Goal: Information Seeking & Learning: Learn about a topic

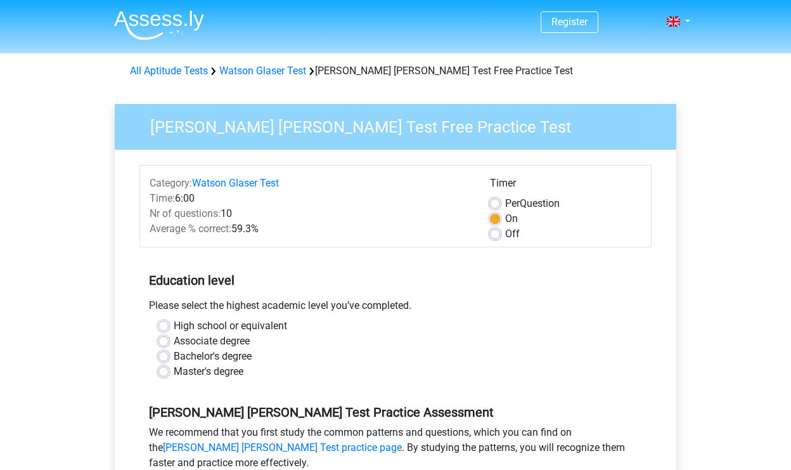
click at [174, 343] on label "Associate degree" at bounding box center [212, 340] width 76 height 15
click at [162, 343] on input "Associate degree" at bounding box center [163, 339] width 10 height 13
radio input "true"
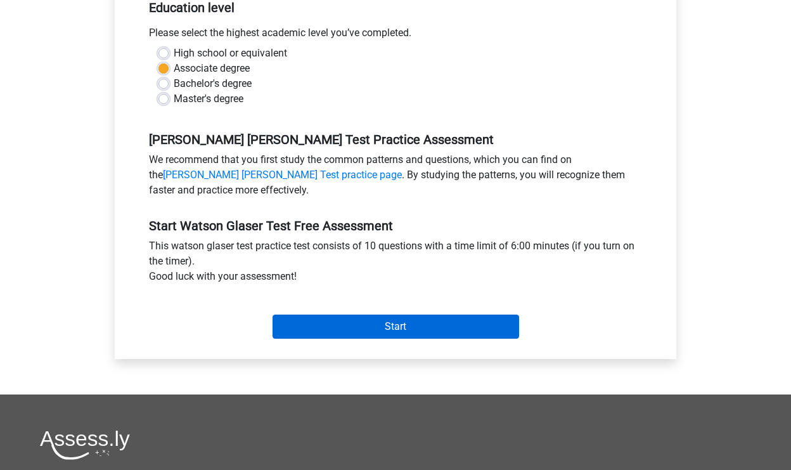
scroll to position [274, 0]
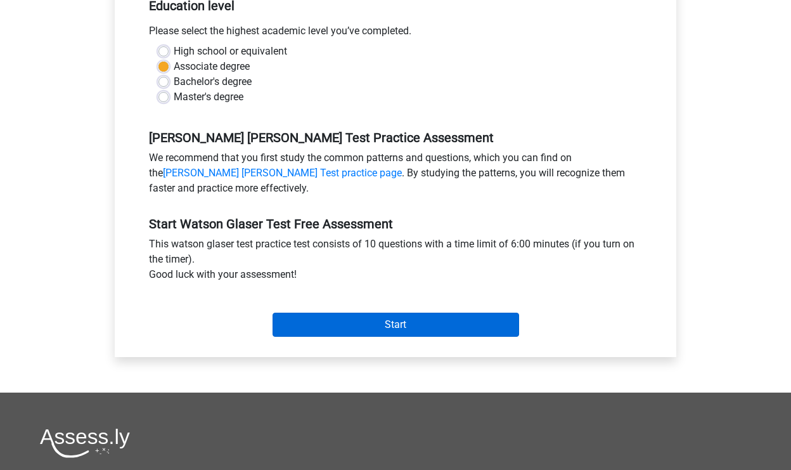
click at [350, 326] on input "Start" at bounding box center [395, 324] width 247 height 24
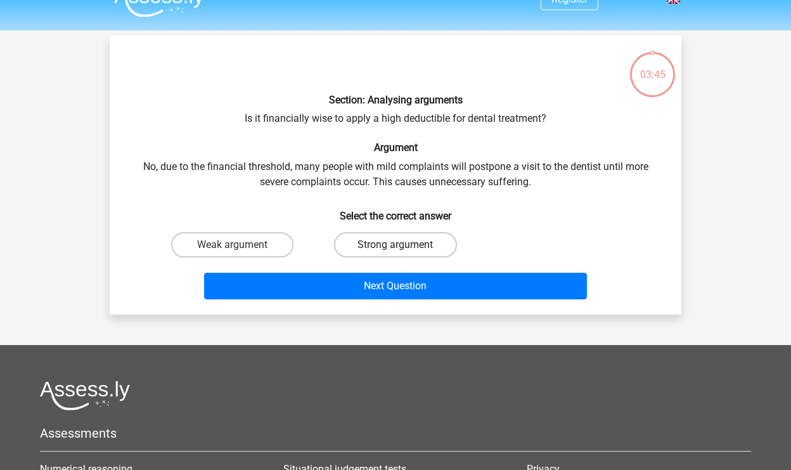
scroll to position [24, 0]
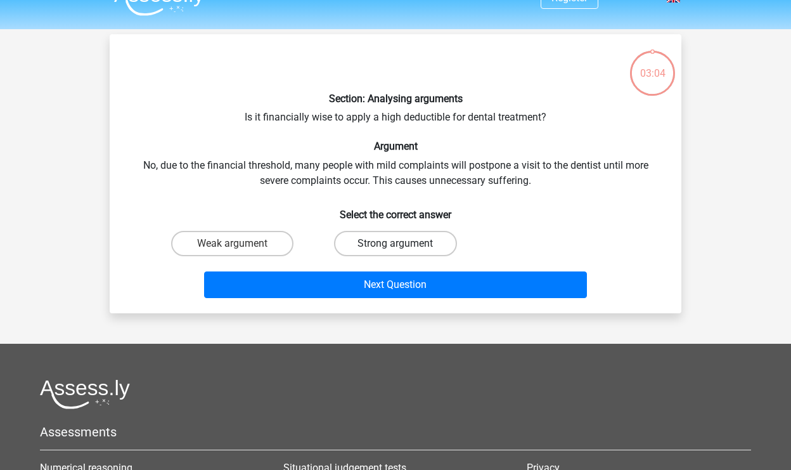
click at [352, 249] on label "Strong argument" at bounding box center [395, 243] width 122 height 25
click at [395, 249] on input "Strong argument" at bounding box center [399, 247] width 8 height 8
radio input "true"
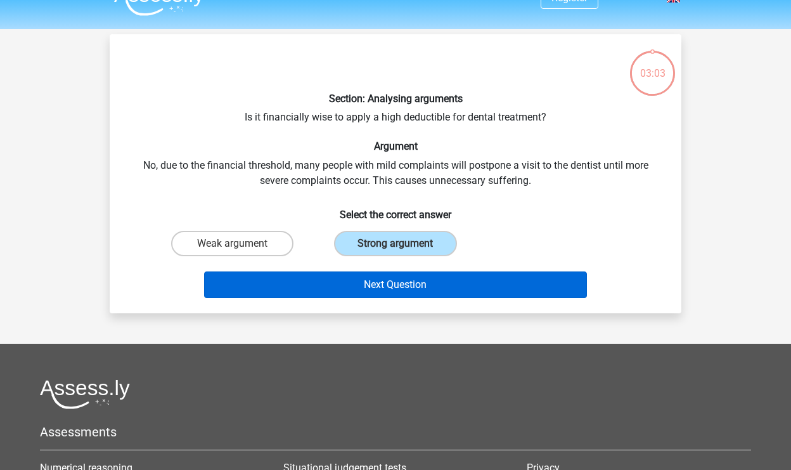
click at [351, 276] on button "Next Question" at bounding box center [395, 284] width 383 height 27
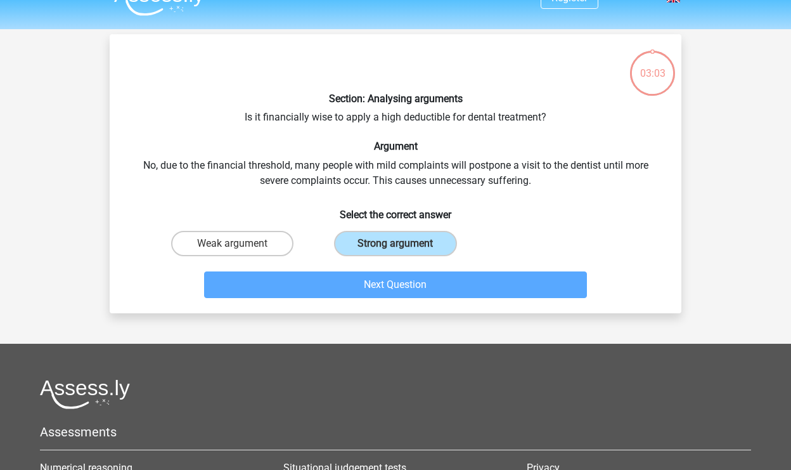
scroll to position [58, 0]
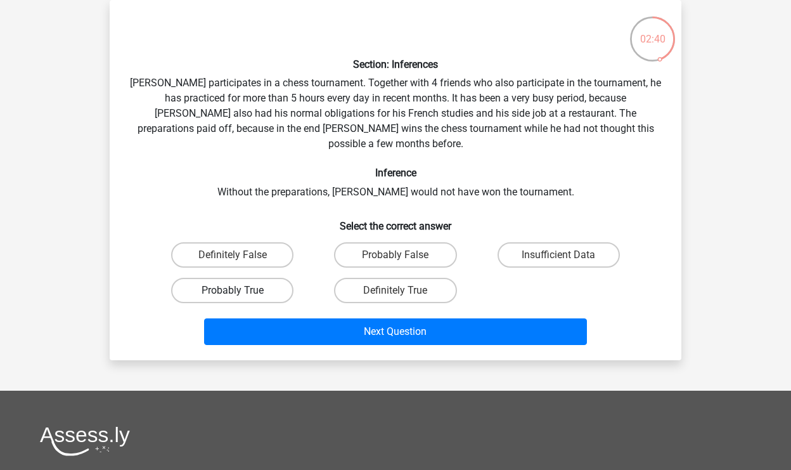
click at [252, 278] on label "Probably True" at bounding box center [232, 290] width 122 height 25
click at [241, 290] on input "Probably True" at bounding box center [237, 294] width 8 height 8
radio input "true"
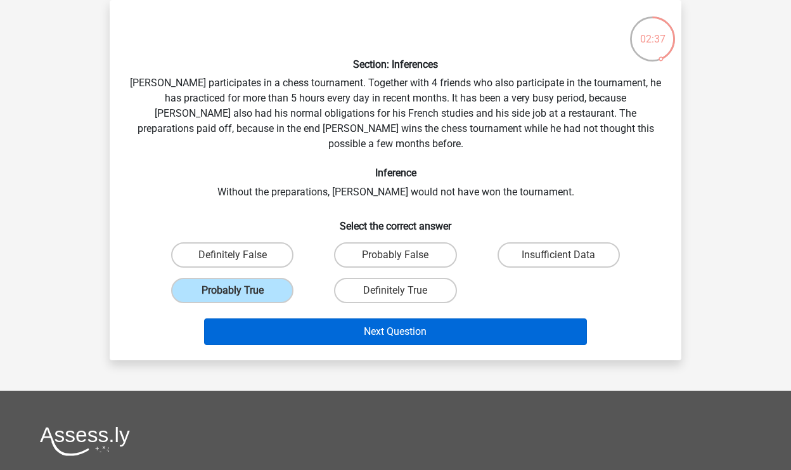
click at [275, 318] on button "Next Question" at bounding box center [395, 331] width 383 height 27
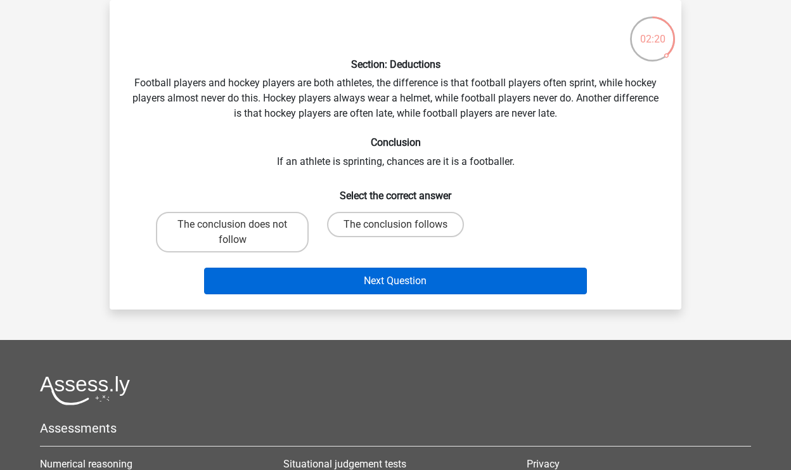
click at [345, 221] on label "The conclusion follows" at bounding box center [395, 224] width 137 height 25
click at [395, 224] on input "The conclusion follows" at bounding box center [399, 228] width 8 height 8
radio input "true"
click at [357, 285] on button "Next Question" at bounding box center [395, 280] width 383 height 27
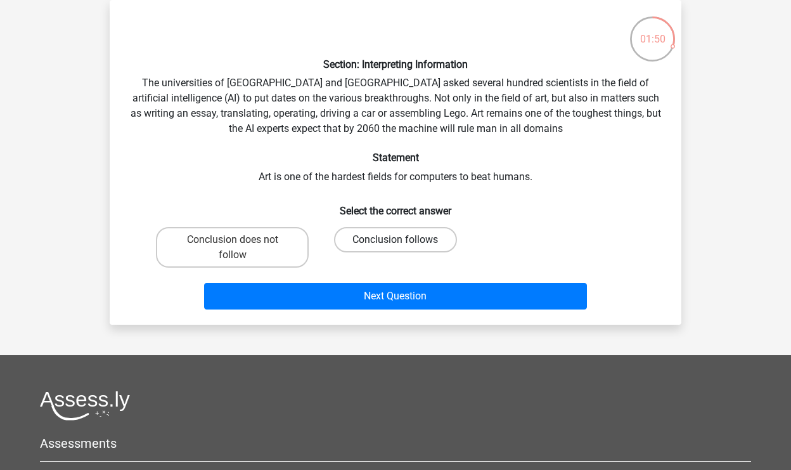
click at [362, 240] on label "Conclusion follows" at bounding box center [395, 239] width 122 height 25
click at [395, 240] on input "Conclusion follows" at bounding box center [399, 244] width 8 height 8
radio input "true"
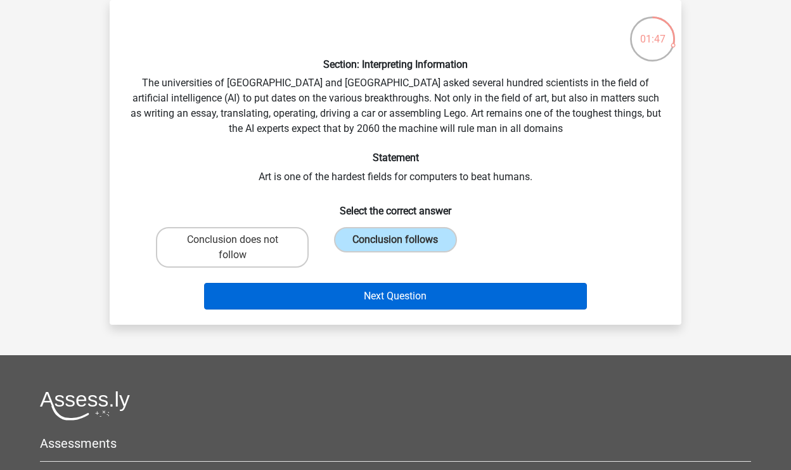
click at [309, 299] on button "Next Question" at bounding box center [395, 296] width 383 height 27
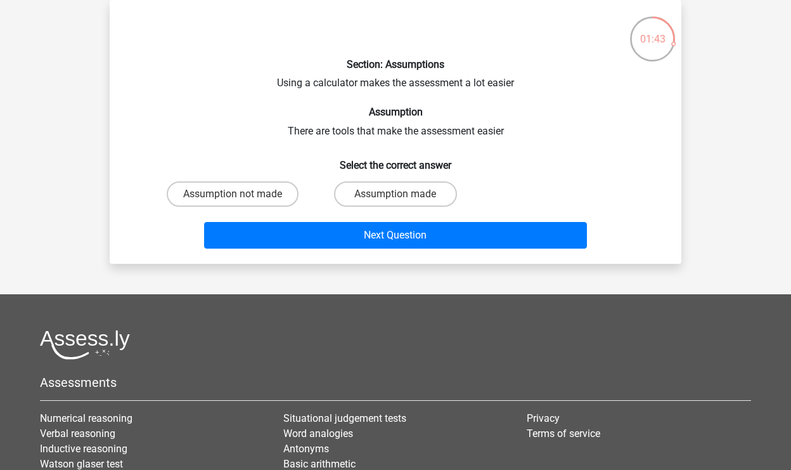
click at [396, 199] on input "Assumption made" at bounding box center [399, 198] width 8 height 8
radio input "true"
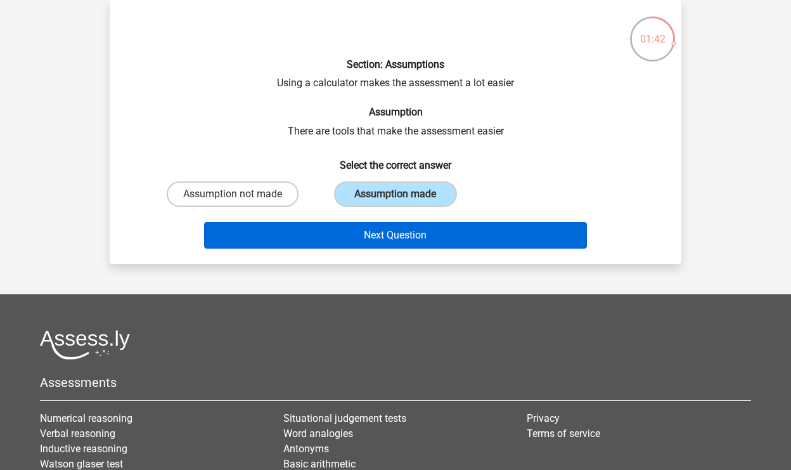
click at [383, 224] on button "Next Question" at bounding box center [395, 235] width 383 height 27
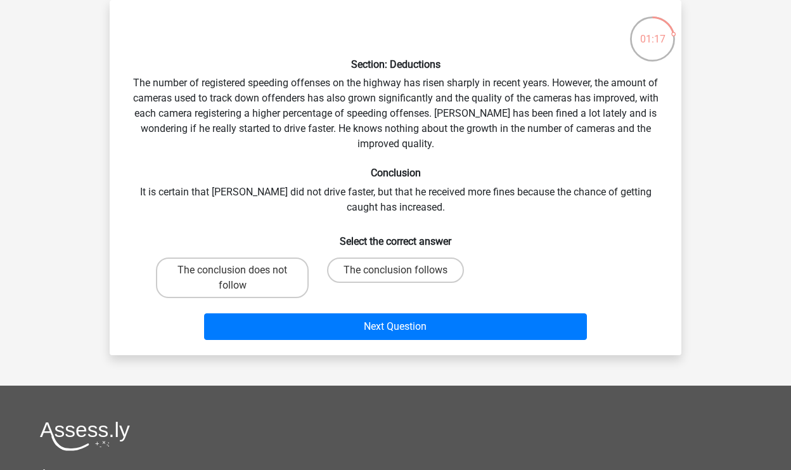
click at [397, 270] on input "The conclusion follows" at bounding box center [399, 274] width 8 height 8
radio input "true"
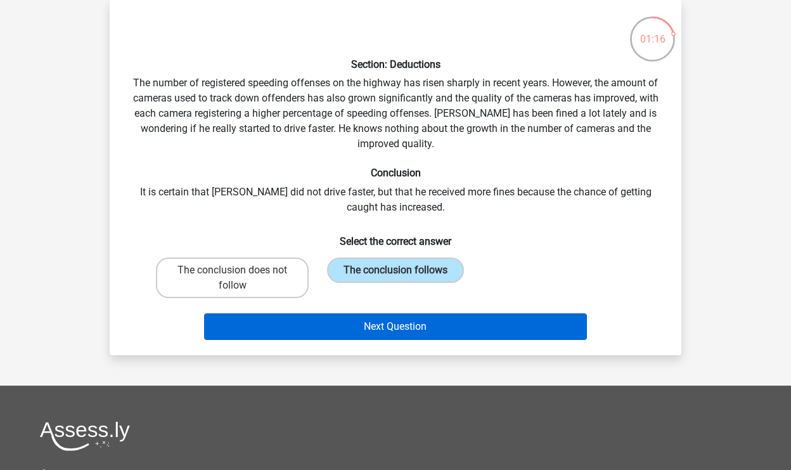
click at [404, 322] on button "Next Question" at bounding box center [395, 326] width 383 height 27
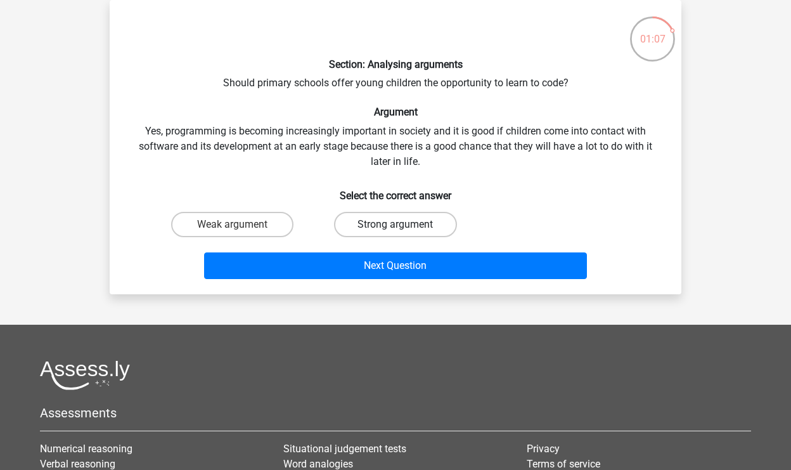
click at [409, 225] on label "Strong argument" at bounding box center [395, 224] width 122 height 25
click at [404, 225] on input "Strong argument" at bounding box center [399, 228] width 8 height 8
radio input "true"
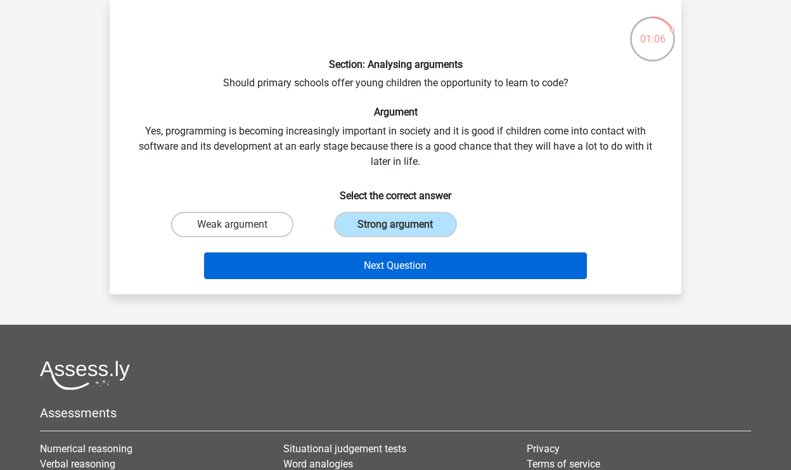
click at [426, 267] on button "Next Question" at bounding box center [395, 265] width 383 height 27
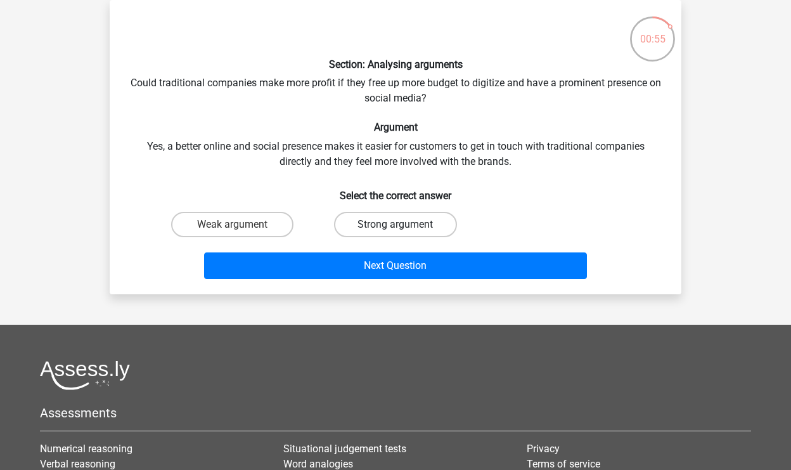
click at [405, 226] on label "Strong argument" at bounding box center [395, 224] width 122 height 25
click at [404, 226] on input "Strong argument" at bounding box center [399, 228] width 8 height 8
radio input "true"
click at [269, 230] on label "Weak argument" at bounding box center [232, 224] width 122 height 25
click at [241, 230] on input "Weak argument" at bounding box center [237, 228] width 8 height 8
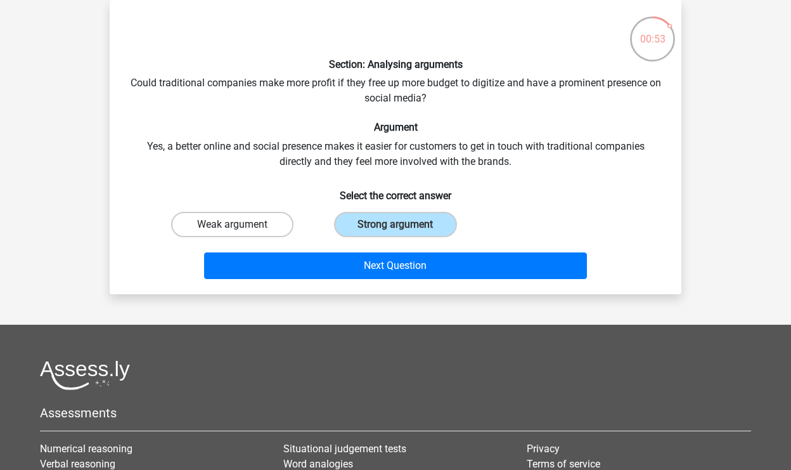
radio input "true"
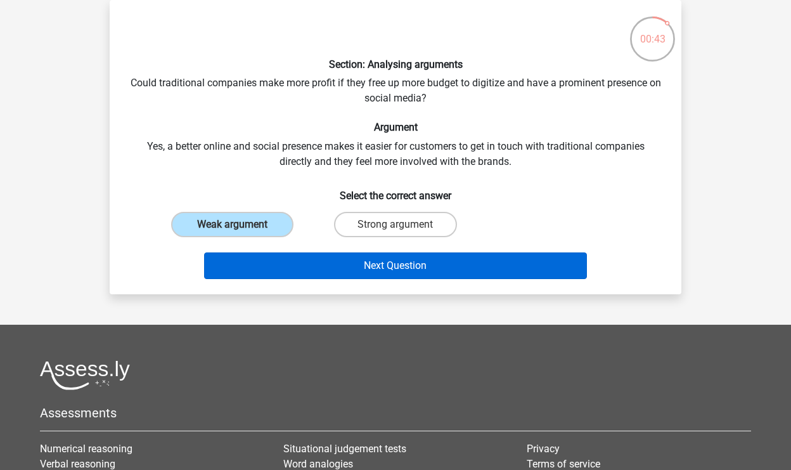
click at [389, 266] on button "Next Question" at bounding box center [395, 265] width 383 height 27
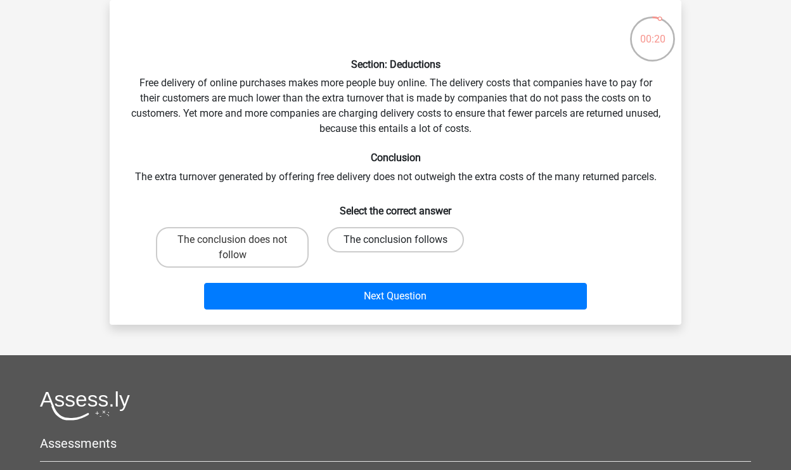
click at [375, 237] on label "The conclusion follows" at bounding box center [395, 239] width 137 height 25
click at [395, 240] on input "The conclusion follows" at bounding box center [399, 244] width 8 height 8
radio input "true"
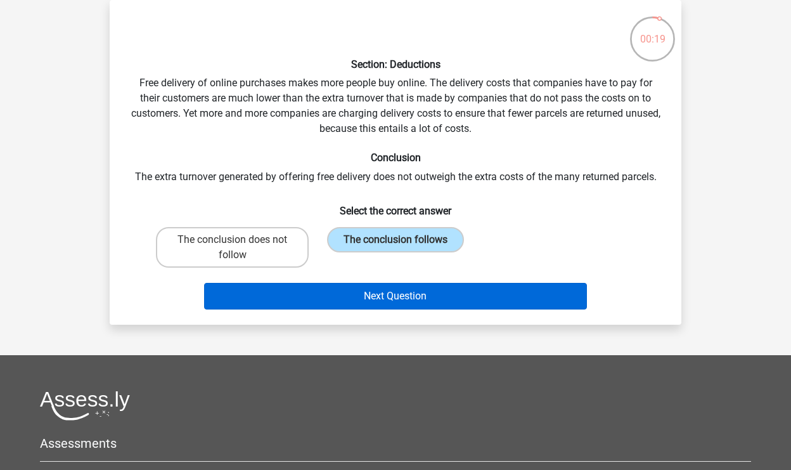
click at [385, 285] on button "Next Question" at bounding box center [395, 296] width 383 height 27
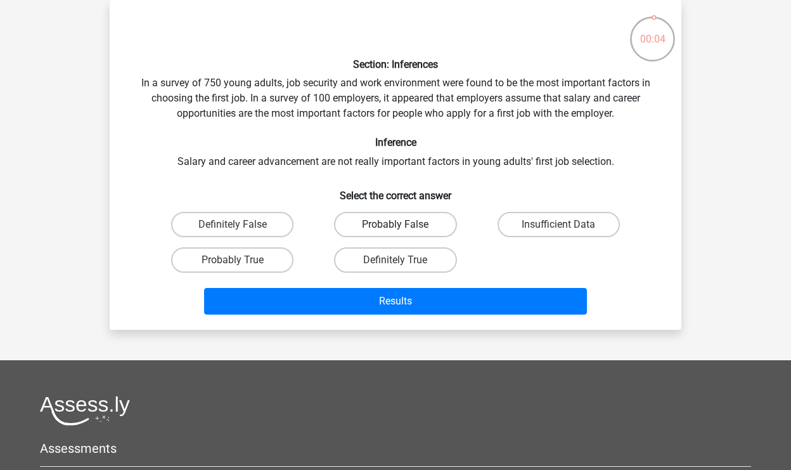
click at [430, 228] on label "Probably False" at bounding box center [395, 224] width 122 height 25
click at [404, 228] on input "Probably False" at bounding box center [399, 228] width 8 height 8
radio input "true"
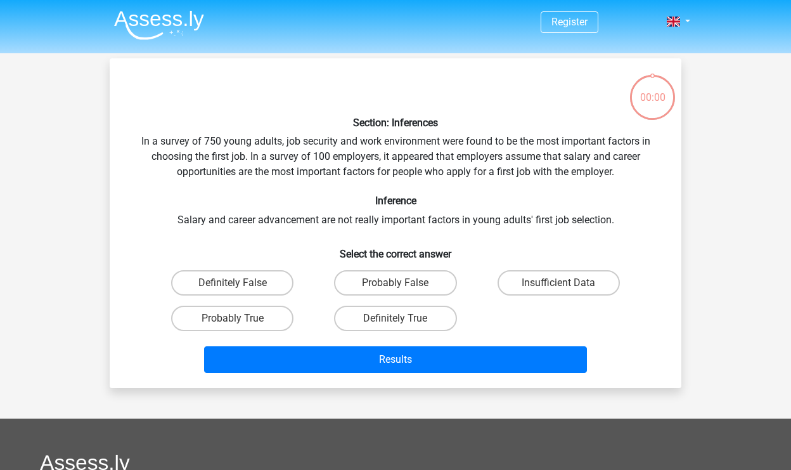
scroll to position [58, 0]
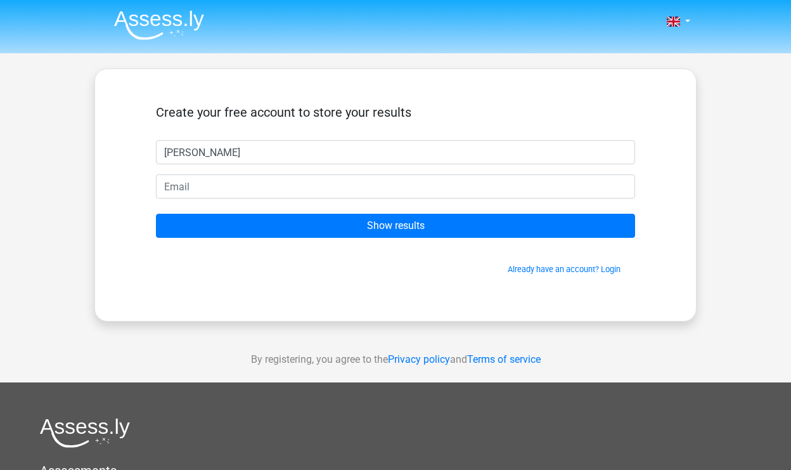
type input "[PERSON_NAME]"
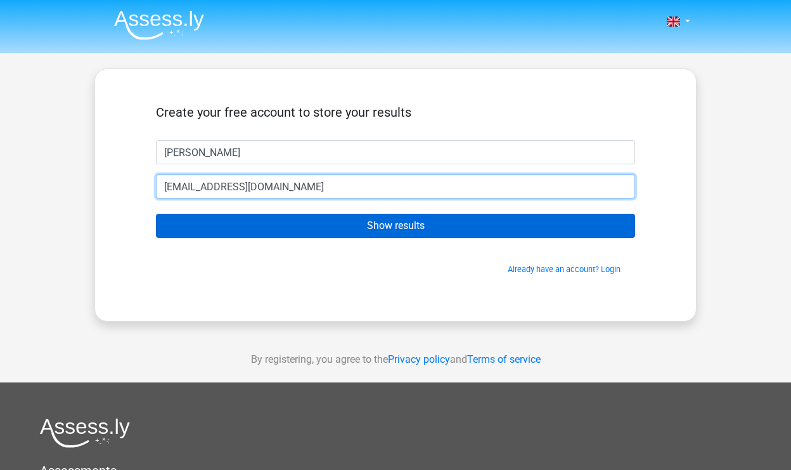
type input "[EMAIL_ADDRESS][DOMAIN_NAME]"
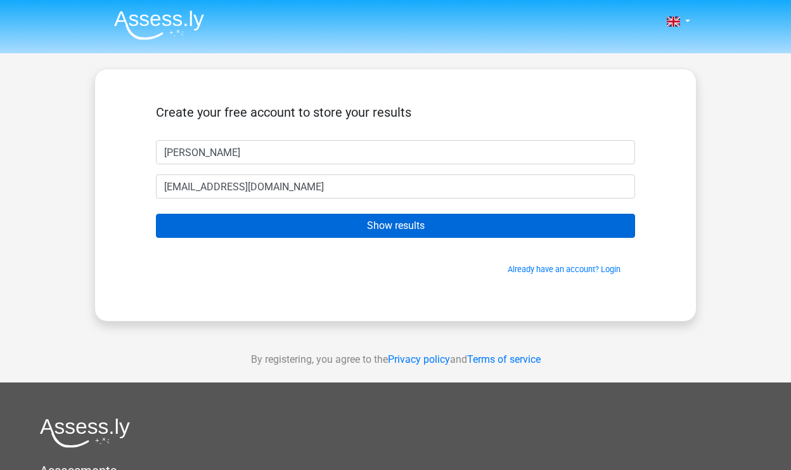
click at [288, 215] on input "Show results" at bounding box center [395, 226] width 479 height 24
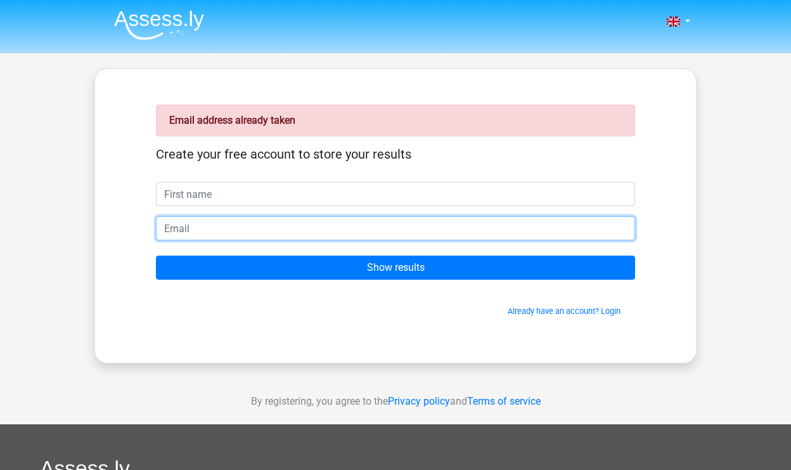
type input "[EMAIL_ADDRESS][DOMAIN_NAME]"
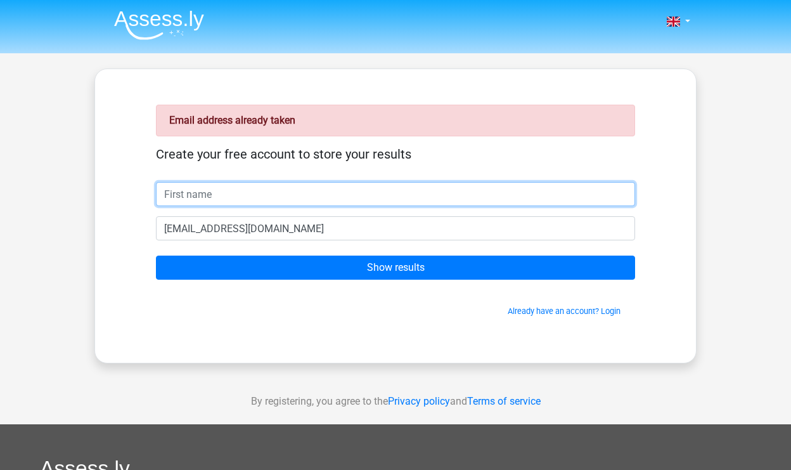
click at [224, 206] on input "text" at bounding box center [395, 194] width 479 height 24
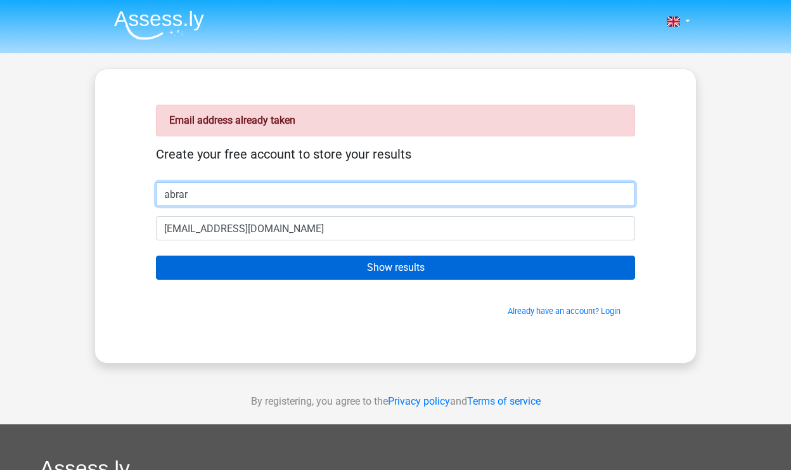
type input "abrar"
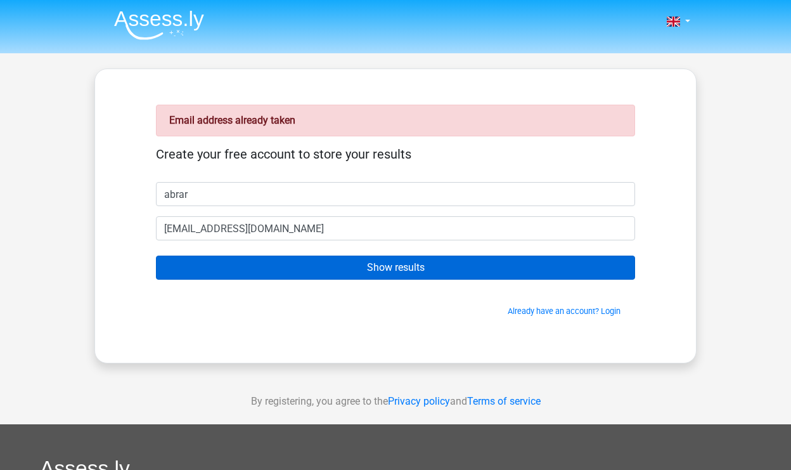
click at [257, 260] on input "Show results" at bounding box center [395, 267] width 479 height 24
